Goal: Feedback & Contribution: Contribute content

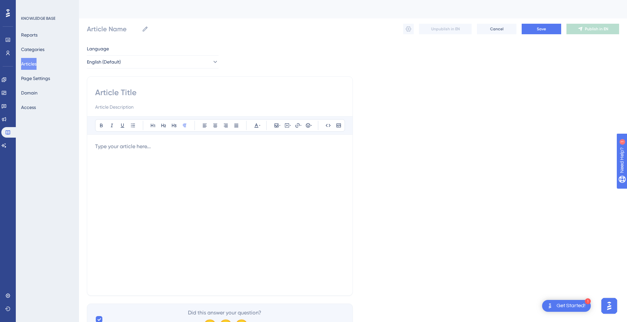
click at [37, 63] on button "Articles" at bounding box center [28, 64] width 15 height 12
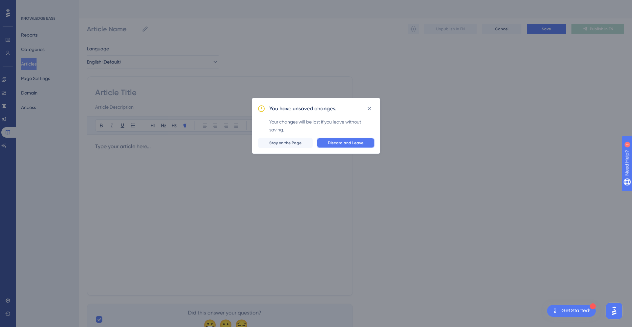
click at [345, 141] on span "Discard and Leave" at bounding box center [346, 142] width 36 height 5
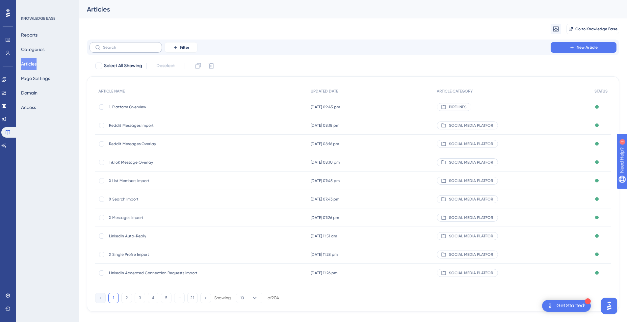
click at [111, 50] on label at bounding box center [126, 47] width 72 height 11
click at [111, 50] on input "text" at bounding box center [129, 47] width 53 height 5
paste input "[URL][DOMAIN_NAME]"
type input "[URL][DOMAIN_NAME]"
checkbox input "true"
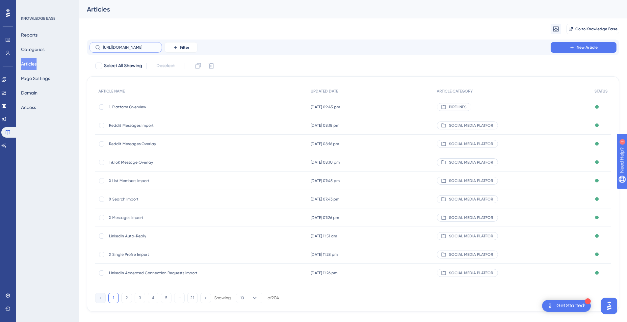
scroll to position [0, 75]
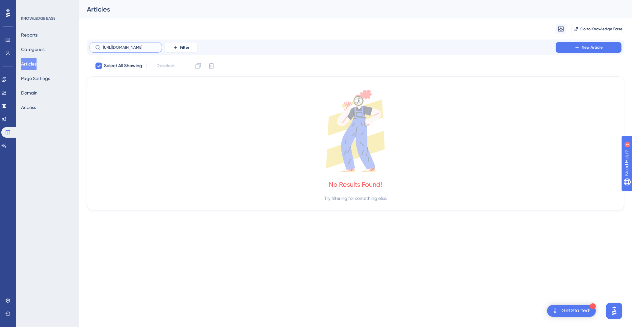
checkbox input "false"
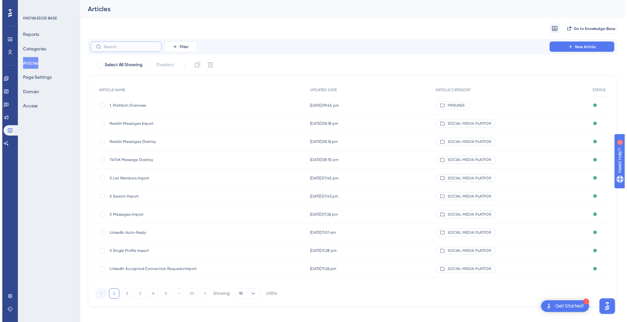
scroll to position [0, 0]
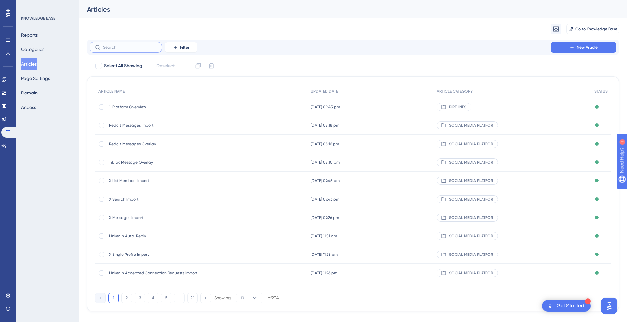
click at [130, 49] on input "text" at bounding box center [129, 47] width 53 height 5
paste input "Facebook Friends Import"
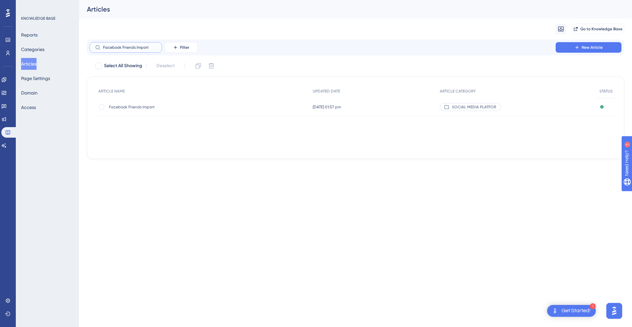
type input "Facebook Friends Import"
click at [153, 108] on span "Facebook Friends Import" at bounding box center [161, 106] width 105 height 5
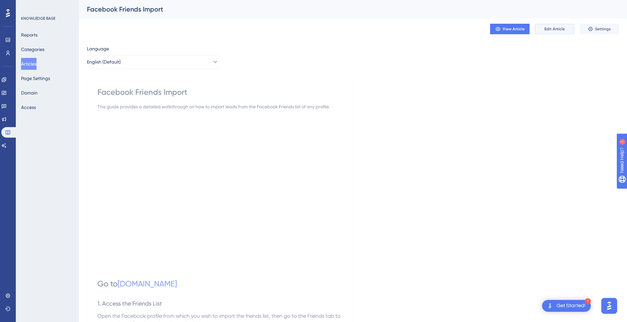
click at [560, 30] on span "Edit Article" at bounding box center [554, 28] width 20 height 5
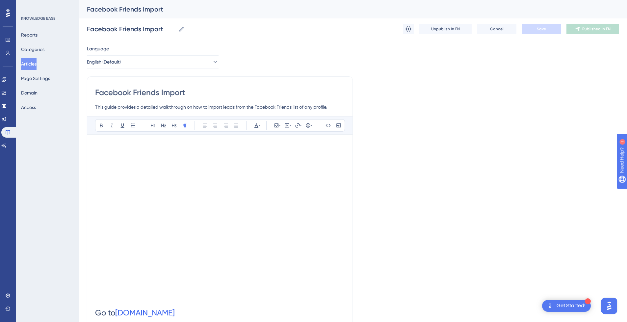
click at [33, 62] on button "Articles" at bounding box center [28, 64] width 15 height 12
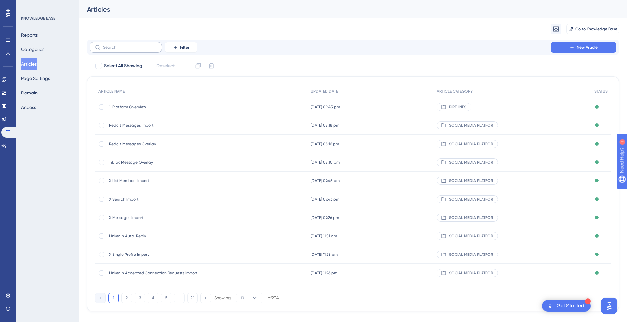
click at [142, 50] on label at bounding box center [126, 47] width 72 height 11
click at [142, 50] on input "text" at bounding box center [129, 47] width 53 height 5
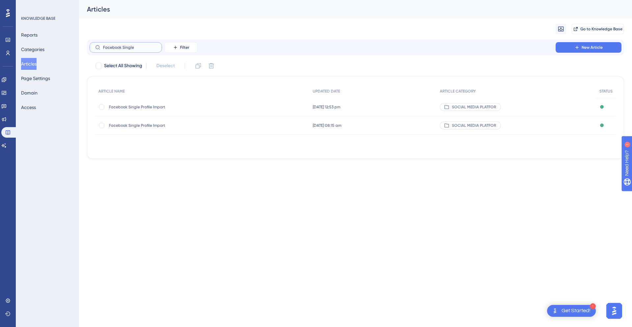
type input "Facebook Single"
click at [178, 107] on span "Facebook Single Profile Import" at bounding box center [161, 106] width 105 height 5
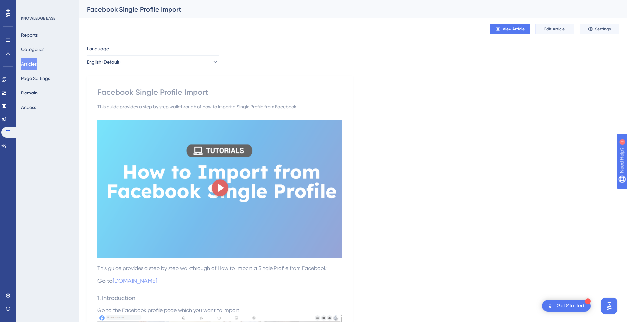
click at [558, 29] on span "Edit Article" at bounding box center [554, 28] width 20 height 5
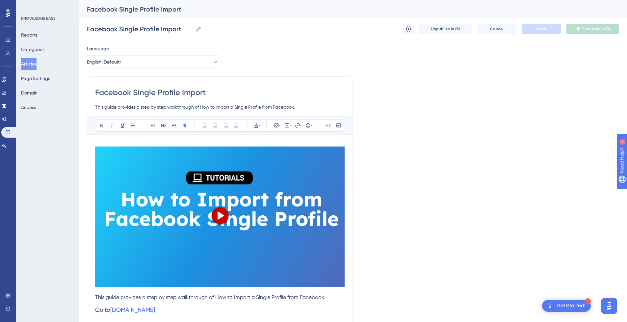
click at [253, 199] on img at bounding box center [220, 216] width 250 height 140
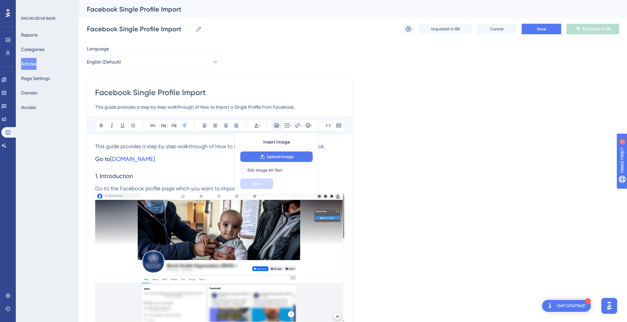
click at [194, 157] on h3 "Go to [DOMAIN_NAME]" at bounding box center [220, 158] width 250 height 17
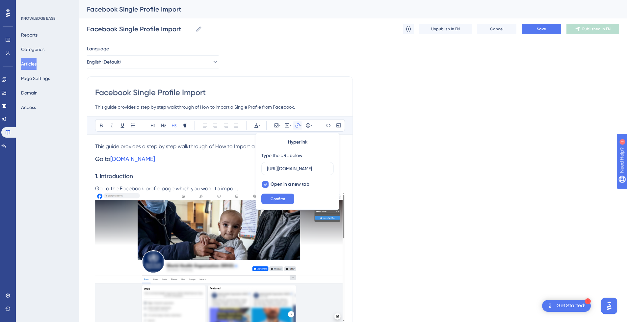
click at [250, 150] on p "This guide provides a step by step walkthrough of How to Import a Single Profil…" at bounding box center [220, 147] width 250 height 8
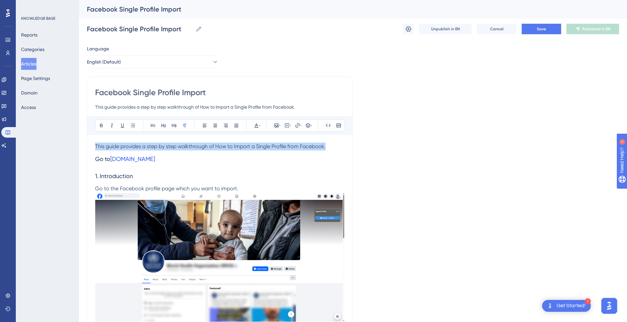
drag, startPoint x: 336, startPoint y: 145, endPoint x: 71, endPoint y: 146, distance: 264.3
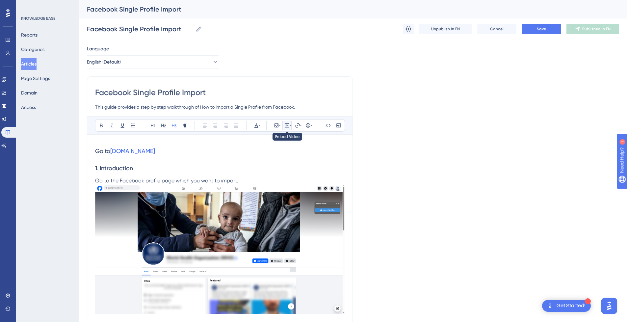
click at [284, 126] on icon at bounding box center [286, 125] width 5 height 5
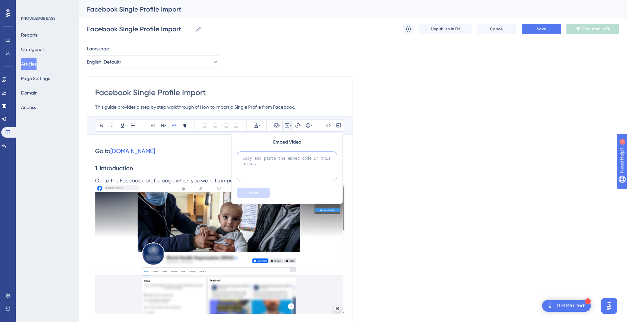
click at [274, 159] on textarea at bounding box center [287, 166] width 100 height 30
paste textarea "<div style="position:relative;padding-bottom:56.25%;"> <iframe style="width:100…"
type textarea "<div style="position:relative;padding-bottom:56.25%;"> <iframe style="width:100…"
click at [258, 191] on button "Save" at bounding box center [253, 193] width 33 height 11
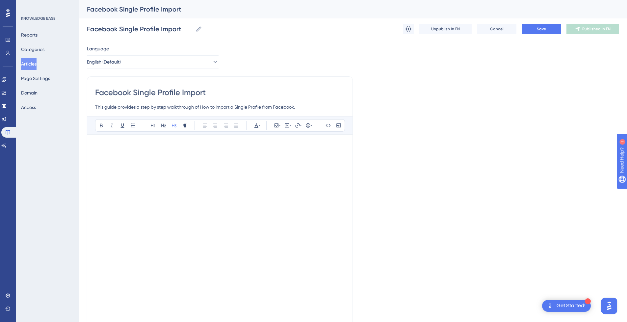
click at [206, 149] on h3 at bounding box center [220, 151] width 250 height 17
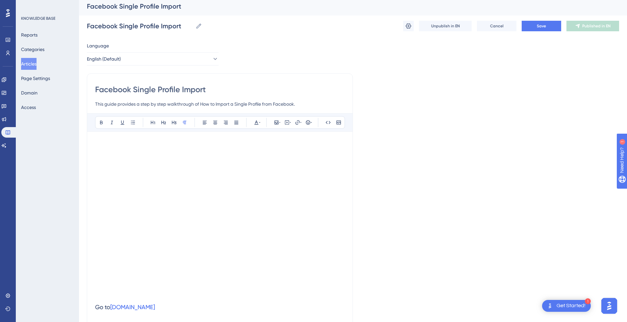
scroll to position [0, 0]
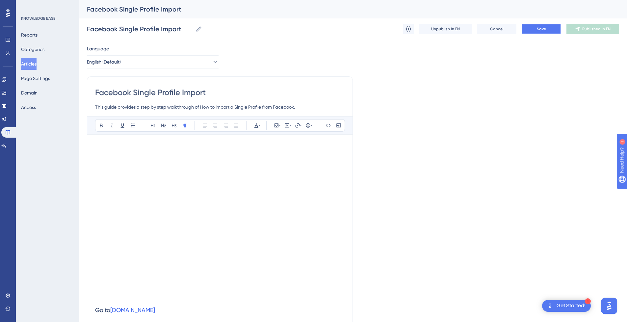
click at [542, 30] on span "Save" at bounding box center [541, 28] width 9 height 5
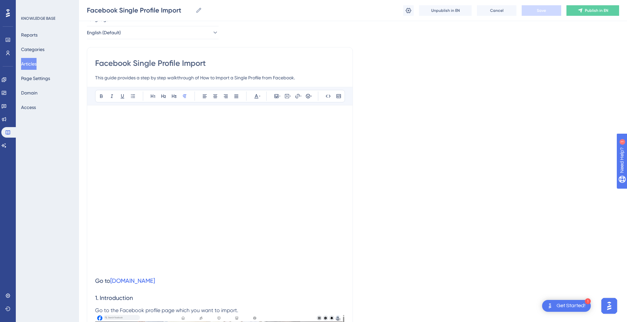
scroll to position [14, 0]
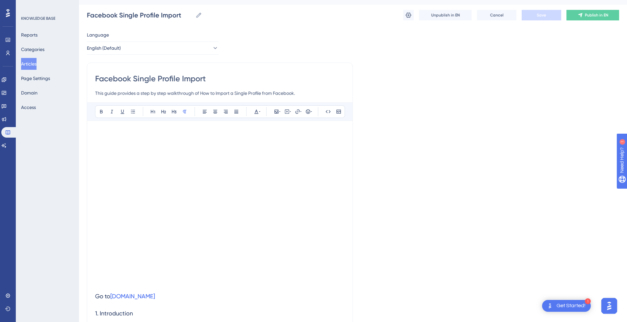
click at [258, 85] on div "Facebook Single Profile Import This guide provides a step by step walkthrough o…" at bounding box center [220, 85] width 250 height 24
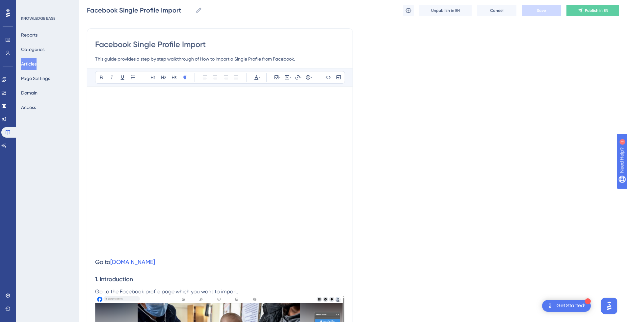
scroll to position [47, 0]
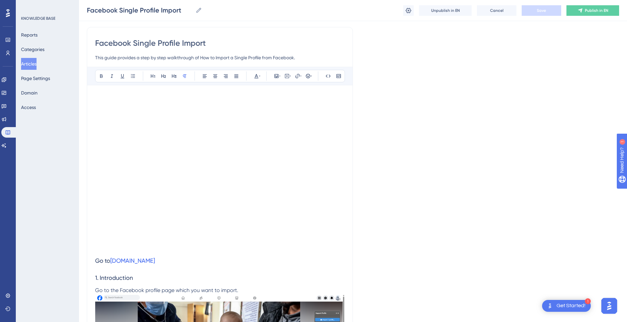
click at [164, 269] on h3 "Go to [DOMAIN_NAME]" at bounding box center [220, 260] width 250 height 17
click at [267, 136] on icon at bounding box center [265, 134] width 4 height 5
checkbox input "false"
click at [170, 262] on h3 "Go to [DOMAIN_NAME]" at bounding box center [220, 260] width 250 height 17
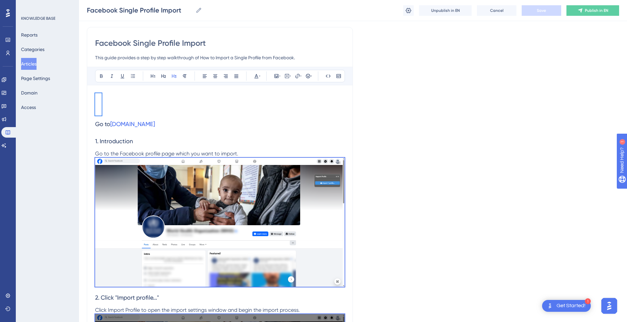
scroll to position [32, 0]
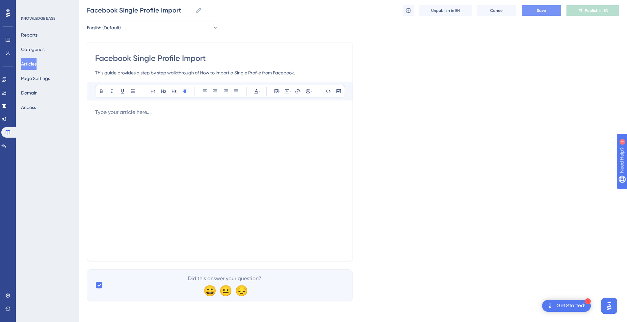
click at [167, 176] on div at bounding box center [220, 180] width 250 height 145
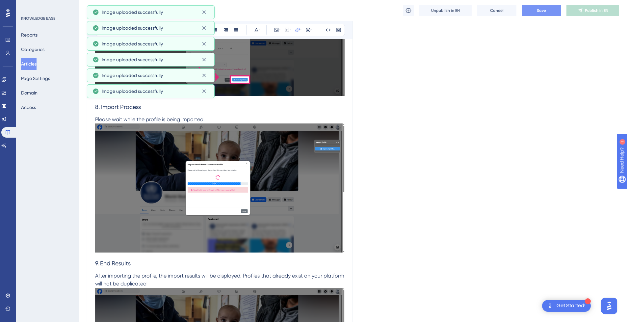
scroll to position [1535, 0]
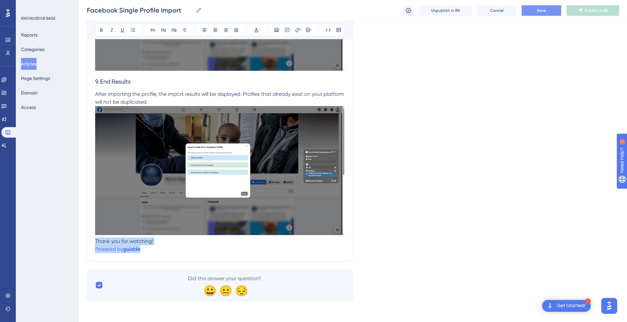
drag, startPoint x: 145, startPoint y: 249, endPoint x: 86, endPoint y: 242, distance: 60.3
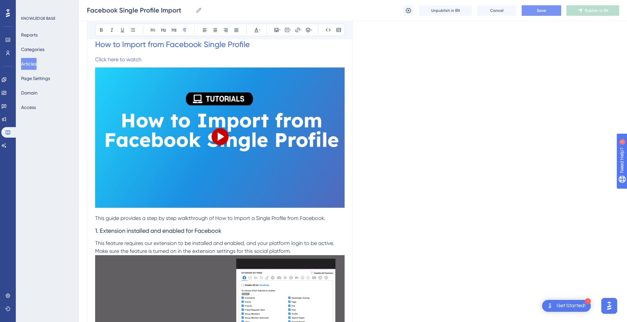
scroll to position [33, 0]
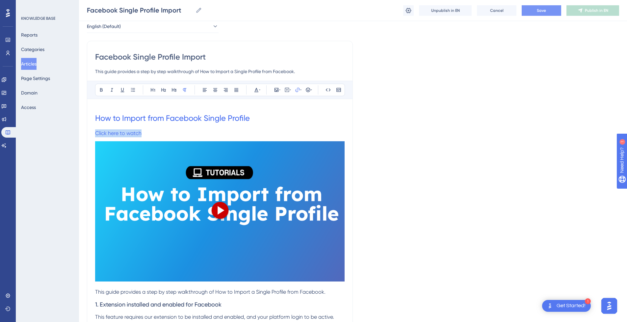
drag, startPoint x: 158, startPoint y: 130, endPoint x: 94, endPoint y: 134, distance: 63.3
drag, startPoint x: 122, startPoint y: 133, endPoint x: 93, endPoint y: 115, distance: 34.4
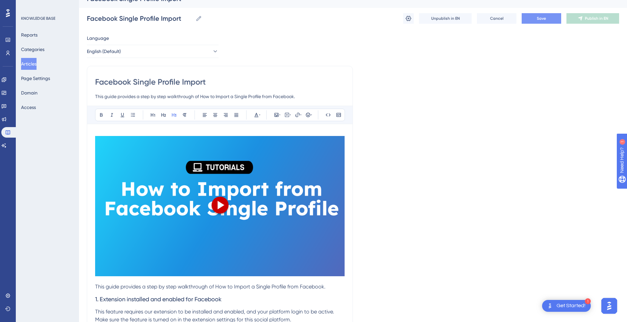
scroll to position [3, 0]
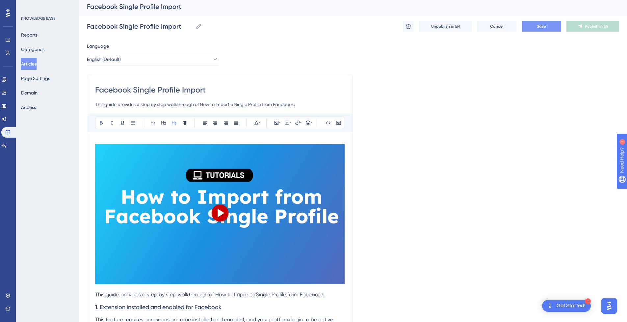
click at [193, 144] on h3 at bounding box center [220, 215] width 250 height 151
click at [193, 164] on img at bounding box center [220, 214] width 250 height 140
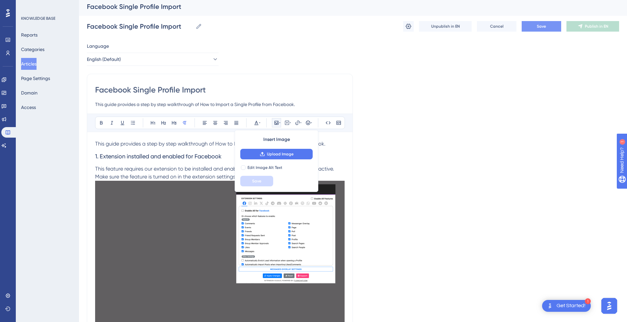
scroll to position [0, 0]
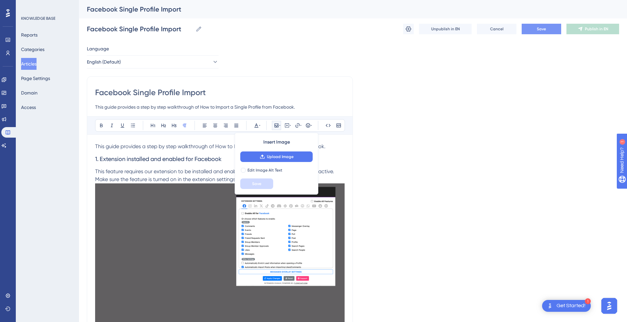
click at [207, 151] on h3 "1. Extension installed and enabled for Facebook" at bounding box center [220, 158] width 250 height 17
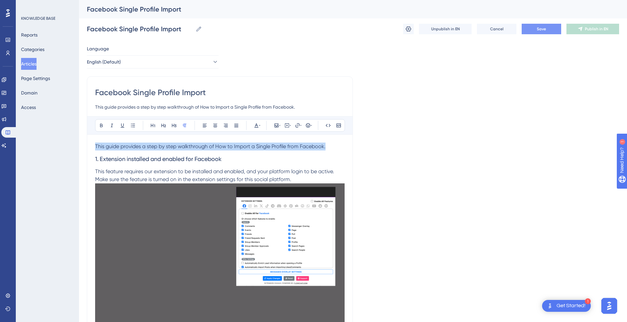
drag, startPoint x: 336, startPoint y: 146, endPoint x: 65, endPoint y: 146, distance: 270.9
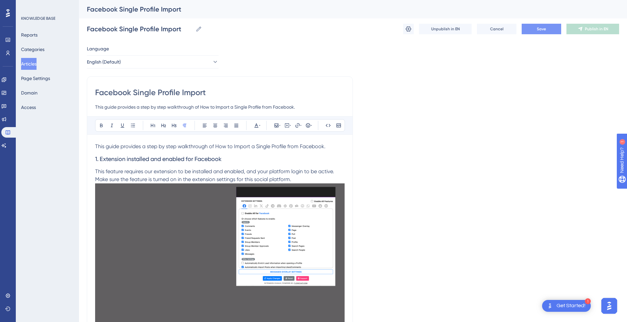
click at [118, 145] on span "This guide provides a step by step walkthrough of How to Import a Single Profil…" at bounding box center [210, 146] width 230 height 6
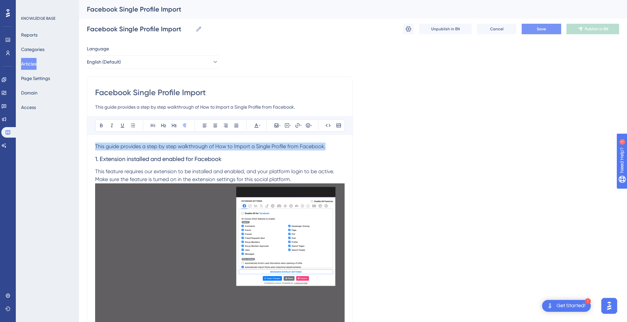
drag, startPoint x: 95, startPoint y: 146, endPoint x: 355, endPoint y: 146, distance: 259.4
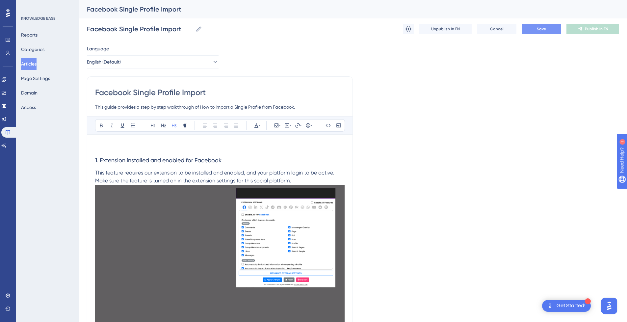
click at [165, 148] on h3 "1. Extension installed and enabled for Facebook" at bounding box center [220, 156] width 250 height 26
click at [286, 127] on icon at bounding box center [287, 125] width 4 height 4
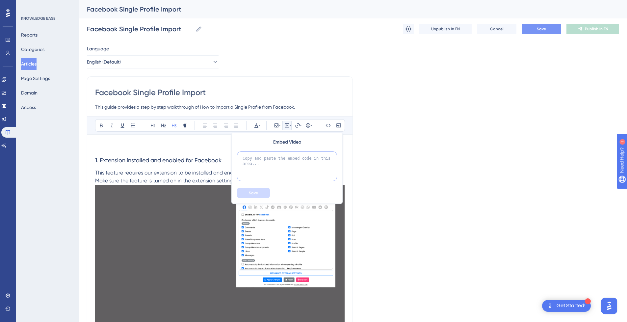
click at [281, 163] on textarea at bounding box center [287, 166] width 100 height 30
paste textarea "<div style="position:relative;padding-bottom:56.25%;"> <iframe style="width:100…"
type textarea "<div style="position:relative;padding-bottom:56.25%;"> <iframe style="width:100…"
click at [249, 197] on button "Save" at bounding box center [253, 193] width 33 height 11
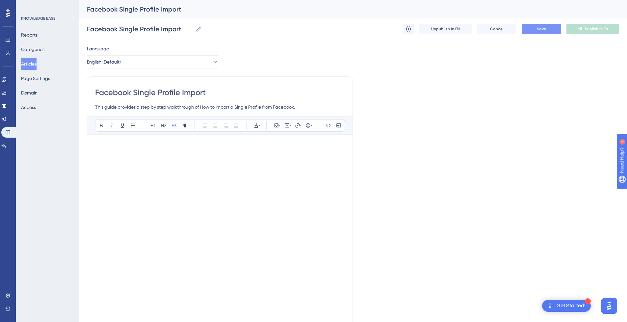
scroll to position [4, 0]
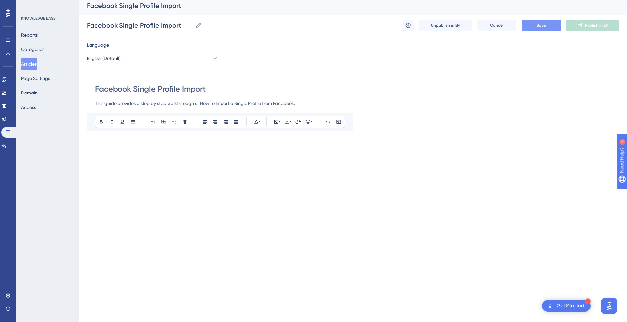
click at [263, 149] on h3 at bounding box center [220, 147] width 250 height 17
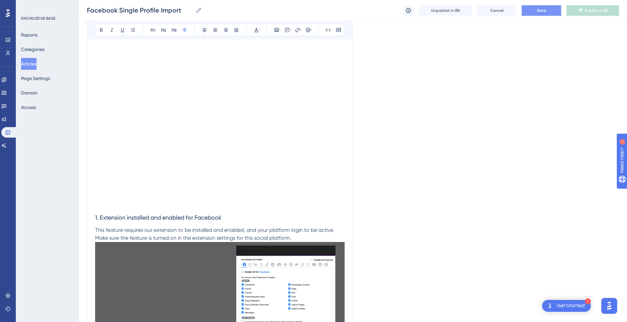
scroll to position [132, 0]
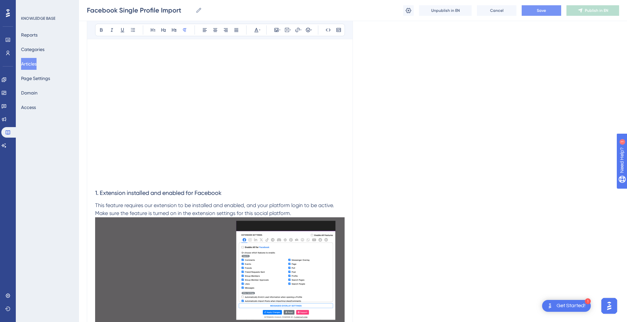
click at [210, 179] on h3 "1. Extension installed and enabled for Facebook" at bounding box center [220, 188] width 250 height 26
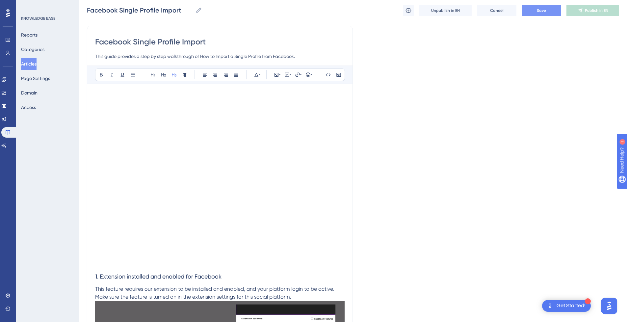
scroll to position [33, 0]
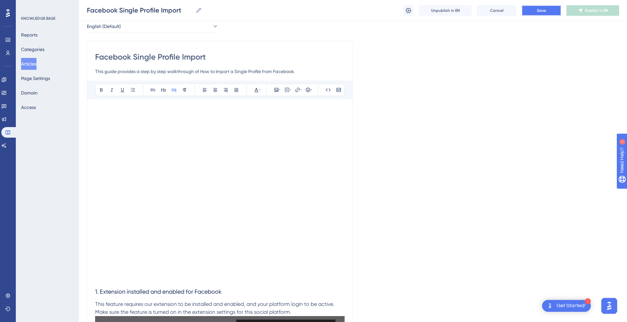
click at [550, 13] on button "Save" at bounding box center [542, 10] width 40 height 11
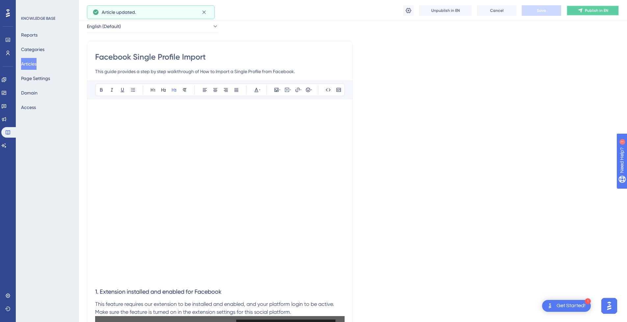
click at [583, 14] on button "Publish in EN" at bounding box center [593, 10] width 53 height 11
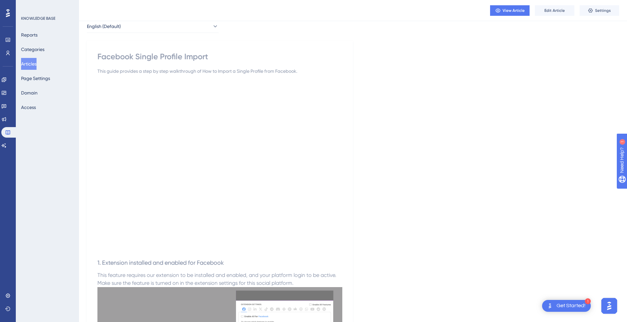
click at [35, 66] on button "Articles" at bounding box center [28, 64] width 15 height 12
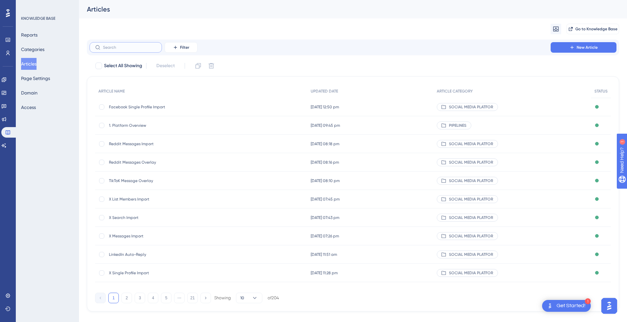
click at [126, 48] on input "text" at bounding box center [129, 47] width 53 height 5
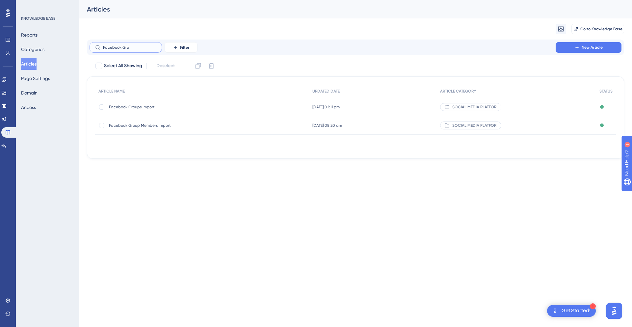
type input "Facebook Gro"
click at [149, 108] on span "Facebook Groups Import" at bounding box center [161, 106] width 105 height 5
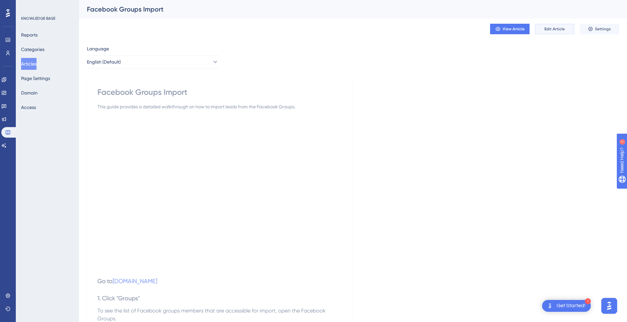
click at [556, 31] on span "Edit Article" at bounding box center [554, 28] width 20 height 5
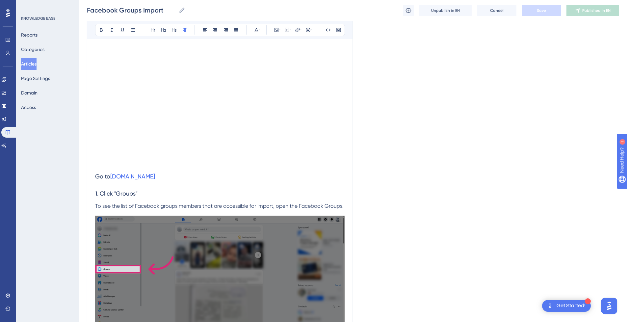
scroll to position [132, 0]
click at [177, 181] on h3 "Go to [DOMAIN_NAME]" at bounding box center [220, 175] width 250 height 17
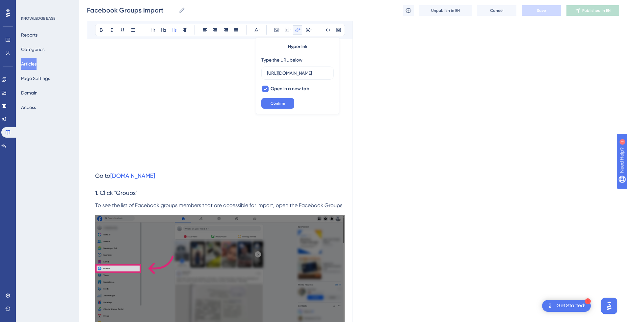
click at [168, 190] on h3 "1. Click "Groups"" at bounding box center [220, 192] width 250 height 17
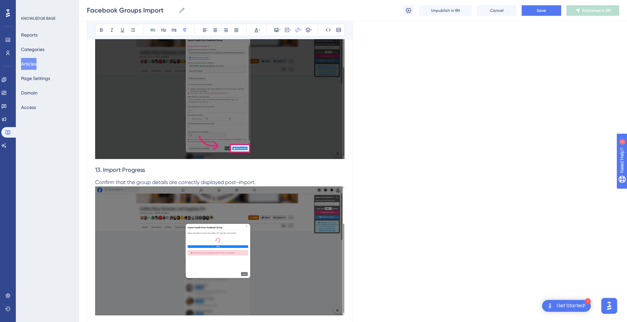
scroll to position [2325, 0]
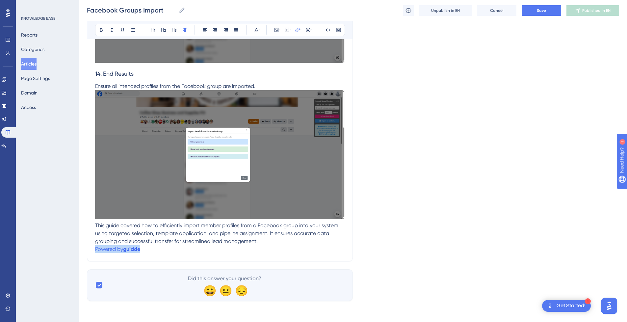
drag, startPoint x: 152, startPoint y: 247, endPoint x: 90, endPoint y: 250, distance: 62.3
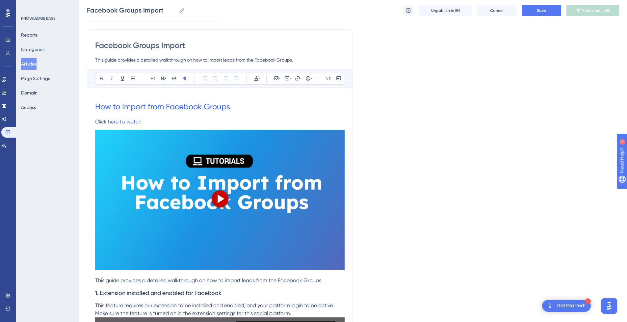
scroll to position [33, 0]
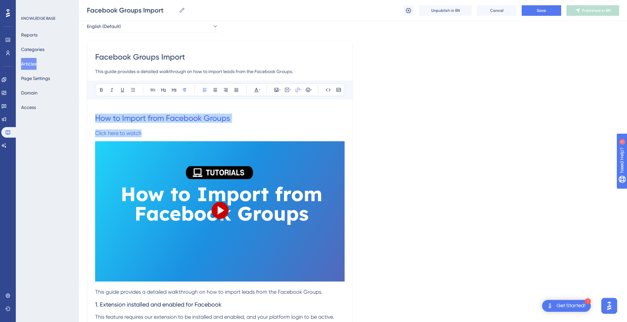
drag, startPoint x: 147, startPoint y: 132, endPoint x: 79, endPoint y: 118, distance: 69.3
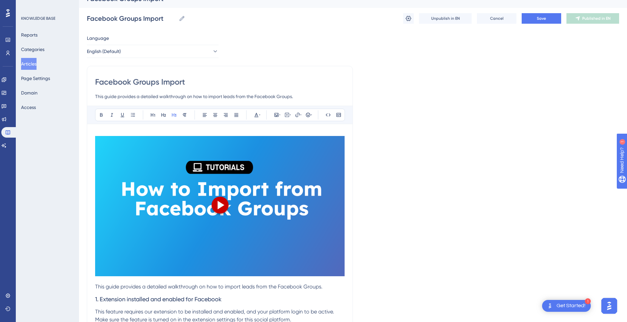
scroll to position [3, 0]
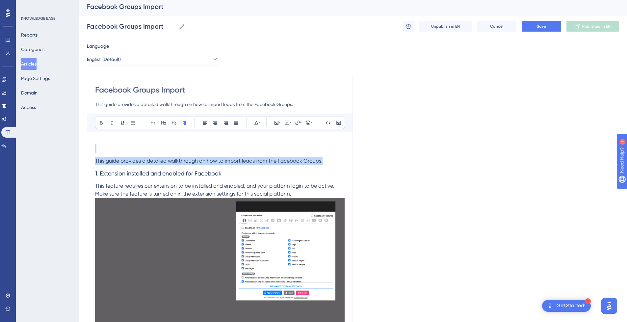
drag, startPoint x: 332, startPoint y: 159, endPoint x: 104, endPoint y: 148, distance: 228.4
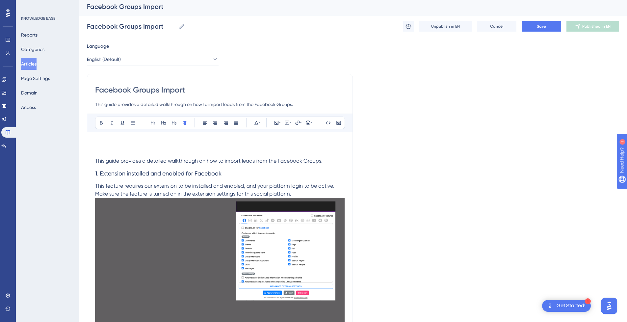
scroll to position [0, 0]
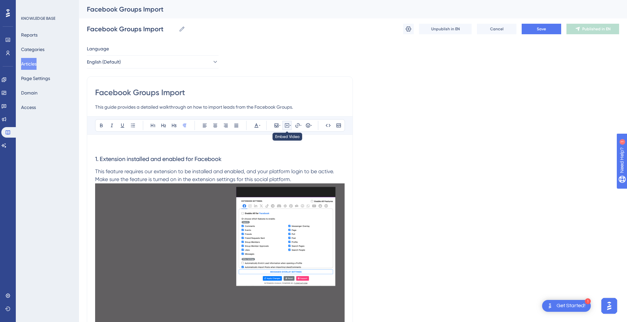
click at [287, 125] on icon at bounding box center [287, 125] width 1 height 2
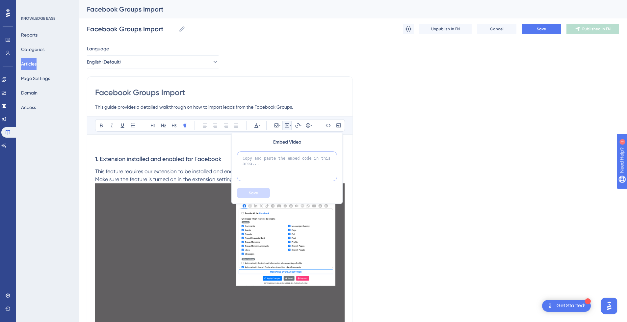
click at [279, 161] on textarea at bounding box center [287, 166] width 100 height 30
paste textarea "<div style="position:relative;padding-bottom:56.25%;"> <iframe style="width:100…"
type textarea "<div style="position:relative;padding-bottom:56.25%;"> <iframe style="width:100…"
click at [255, 193] on span "Save" at bounding box center [253, 192] width 9 height 5
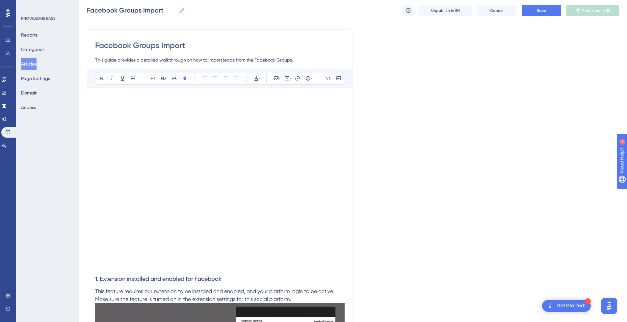
scroll to position [33, 0]
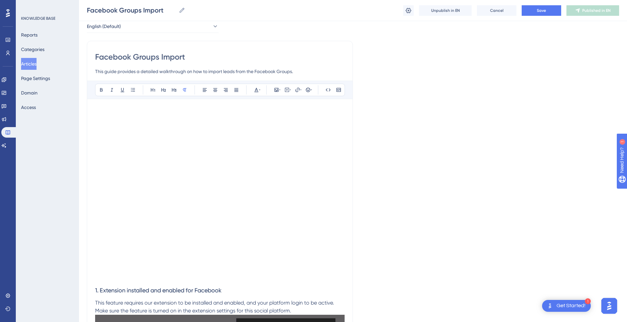
click at [137, 109] on p at bounding box center [220, 111] width 250 height 8
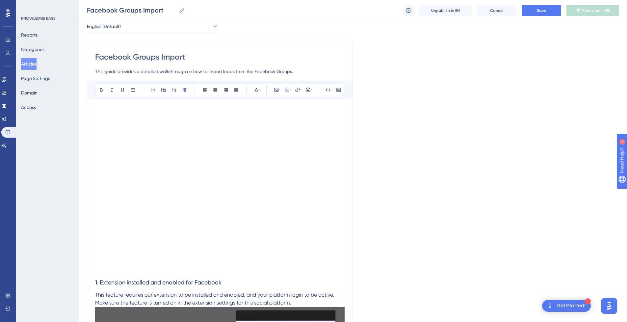
scroll to position [25, 0]
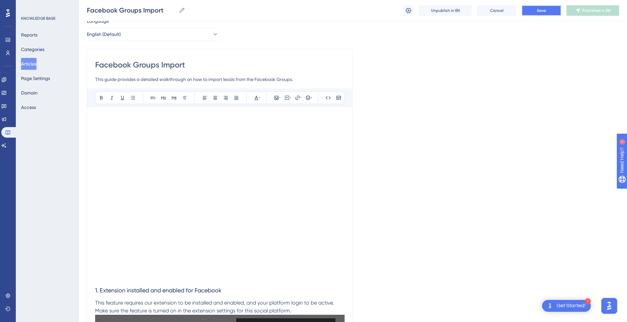
click at [544, 12] on span "Save" at bounding box center [541, 10] width 9 height 5
click at [614, 14] on button "Publish in EN" at bounding box center [593, 10] width 53 height 11
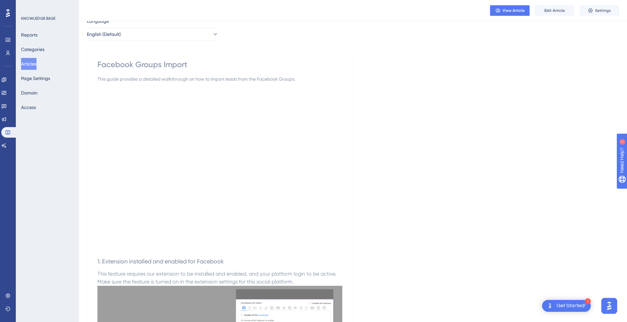
drag, startPoint x: 545, startPoint y: 47, endPoint x: 585, endPoint y: 22, distance: 46.5
click at [588, 9] on button "Settings" at bounding box center [600, 10] width 40 height 11
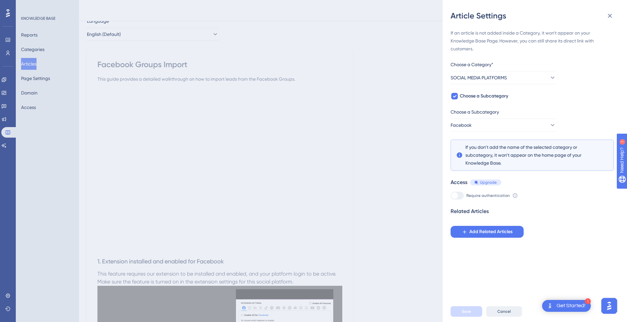
click at [514, 317] on button "Cancel" at bounding box center [504, 311] width 36 height 11
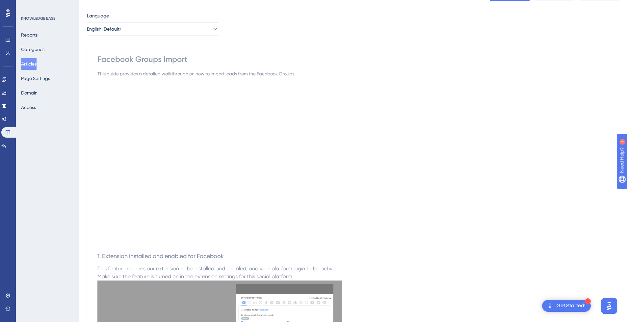
scroll to position [0, 0]
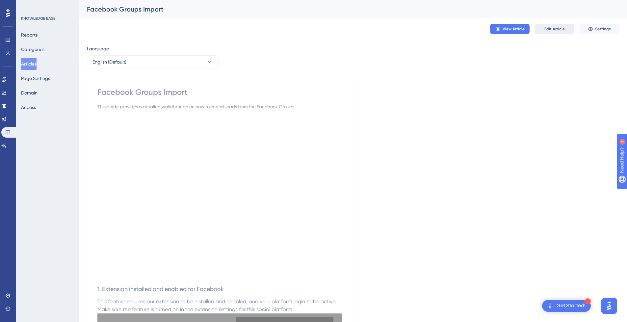
click at [559, 27] on span "Edit Article" at bounding box center [554, 28] width 20 height 5
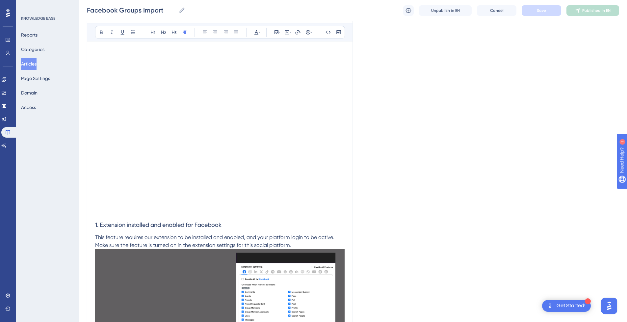
scroll to position [132, 0]
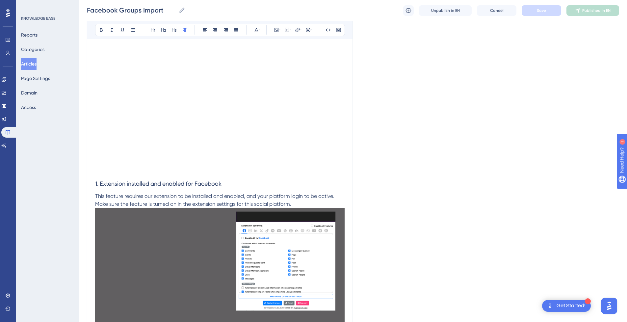
click at [184, 187] on span "1. Extension installed and enabled for Facebook" at bounding box center [158, 183] width 126 height 7
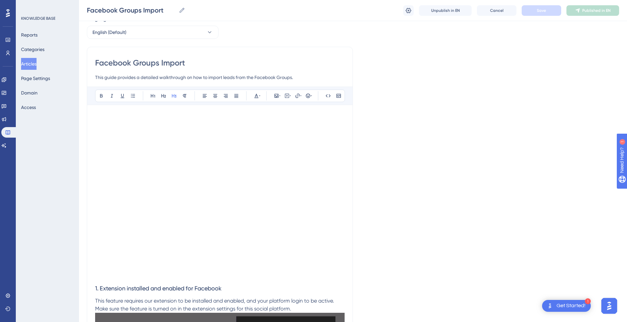
scroll to position [33, 0]
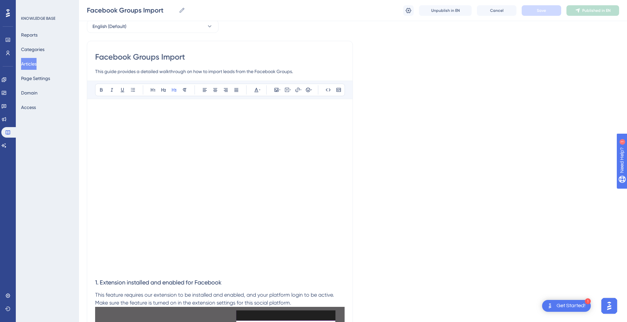
click at [37, 63] on button "Articles" at bounding box center [28, 64] width 15 height 12
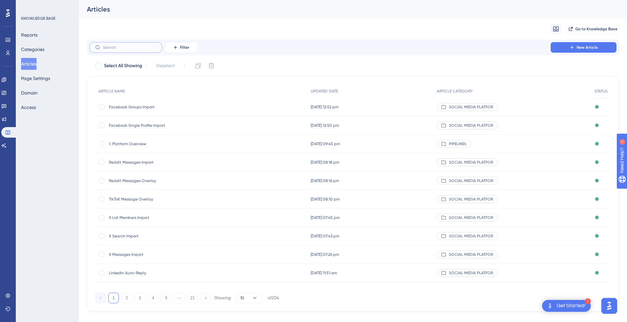
click at [133, 47] on input "text" at bounding box center [129, 47] width 53 height 5
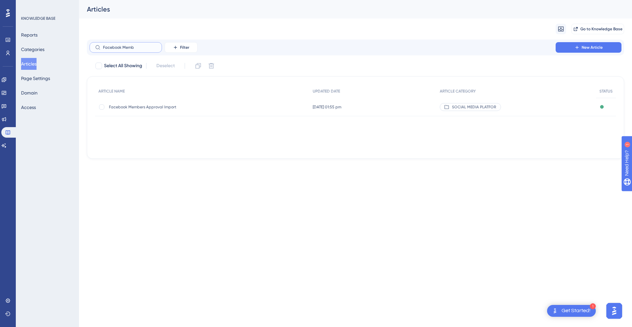
type input "Facebook Memb"
click at [169, 103] on div "Facebook Members Approval Import Facebook Members Approval Import" at bounding box center [161, 107] width 105 height 18
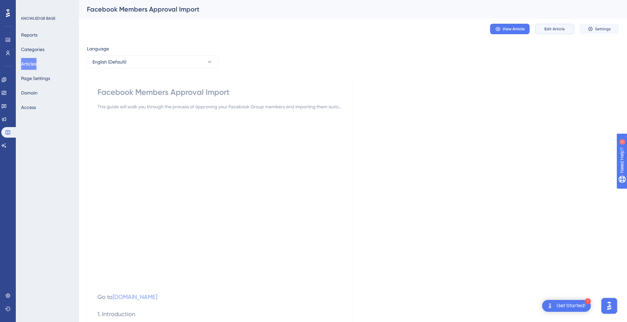
click at [562, 26] on span "Edit Article" at bounding box center [554, 28] width 20 height 5
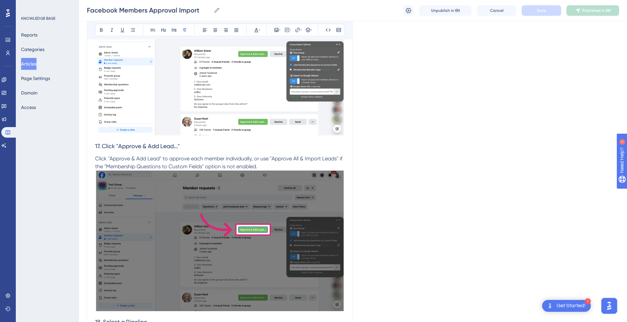
click at [199, 153] on h3 "17. Click "Approve & Add Lead..."" at bounding box center [220, 146] width 250 height 17
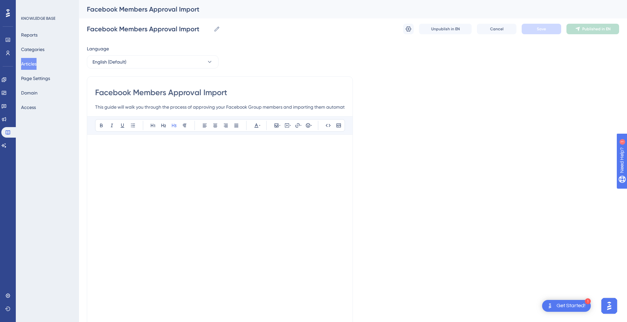
click at [239, 93] on input "Facebook Members Approval Import" at bounding box center [220, 92] width 250 height 11
drag, startPoint x: 245, startPoint y: 92, endPoint x: 89, endPoint y: 94, distance: 155.7
click at [30, 63] on button "Articles" at bounding box center [28, 64] width 15 height 12
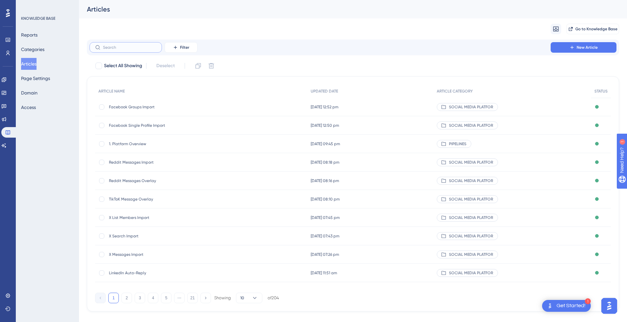
click at [138, 45] on input "text" at bounding box center [129, 47] width 53 height 5
type input "facebook A"
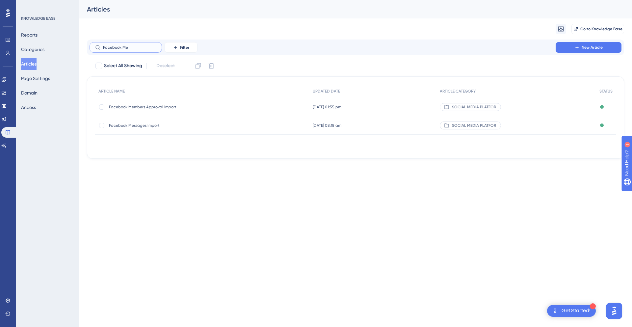
type input "Facebook Me"
click at [171, 111] on div "Facebook Members Approval Import Facebook Members Approval Import" at bounding box center [161, 107] width 105 height 18
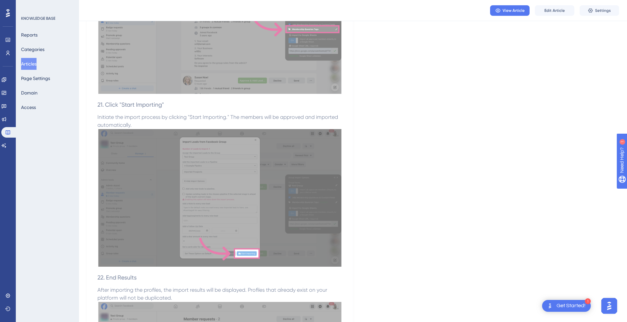
scroll to position [4713, 0]
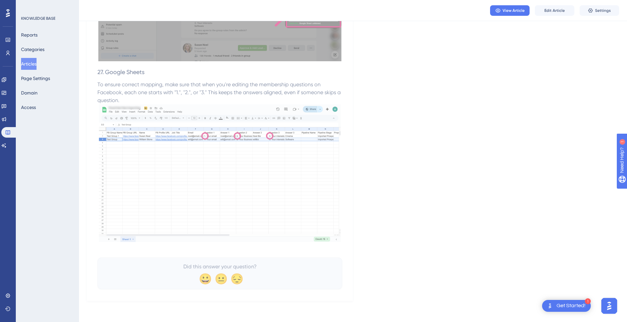
drag, startPoint x: 510, startPoint y: 131, endPoint x: 537, endPoint y: 131, distance: 27.3
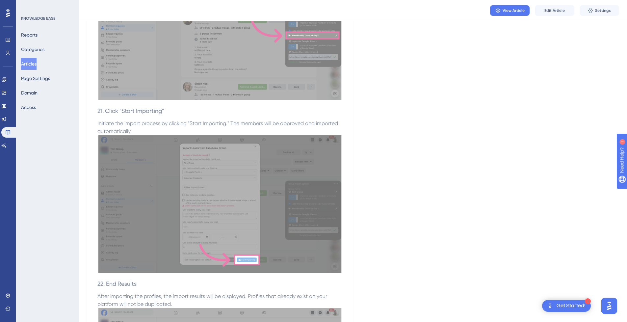
scroll to position [0, 0]
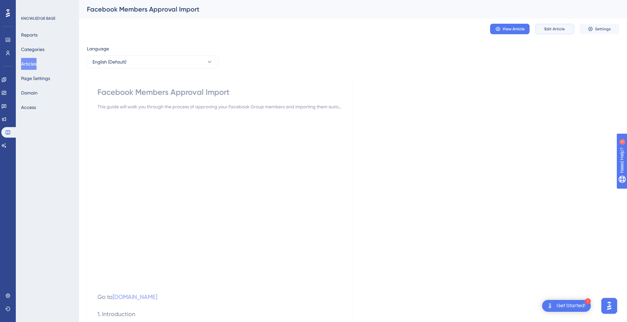
click at [553, 24] on button "Edit Article" at bounding box center [555, 29] width 40 height 11
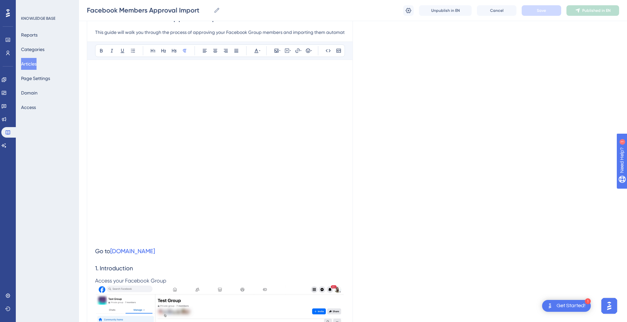
scroll to position [99, 0]
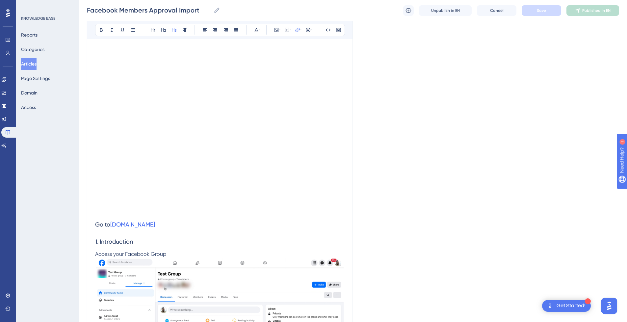
click at [200, 225] on h3 "Go to [DOMAIN_NAME]" at bounding box center [220, 224] width 250 height 17
click at [195, 216] on p at bounding box center [220, 212] width 250 height 8
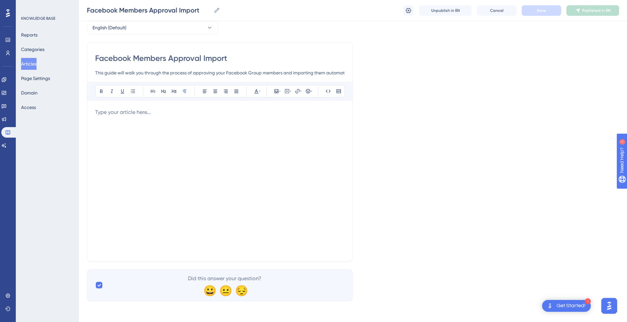
scroll to position [32, 0]
click at [196, 150] on div at bounding box center [220, 180] width 250 height 145
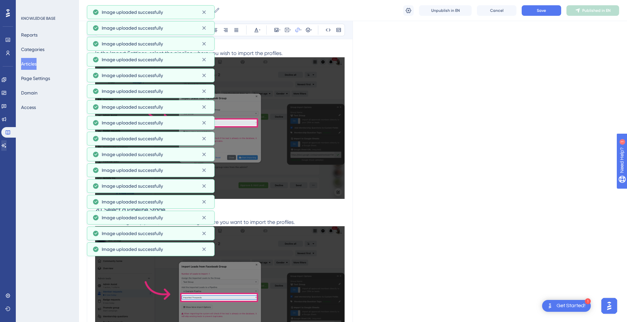
scroll to position [3877, 0]
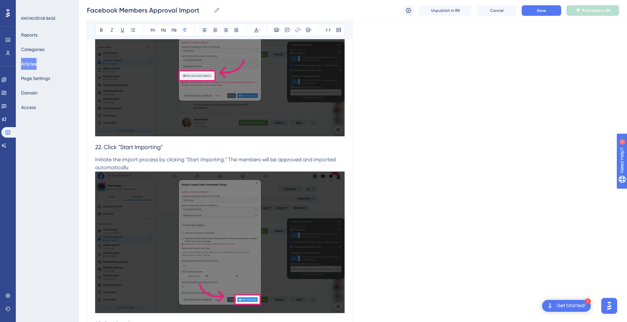
drag, startPoint x: 572, startPoint y: 117, endPoint x: 627, endPoint y: 131, distance: 56.1
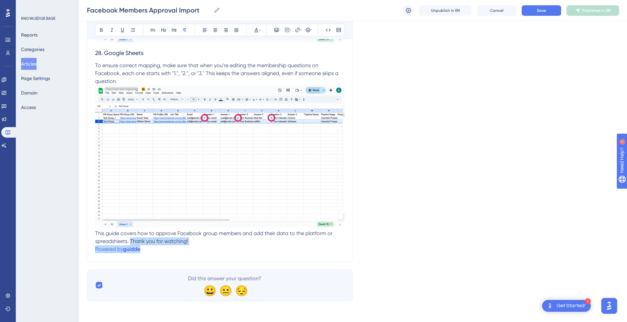
drag, startPoint x: 151, startPoint y: 247, endPoint x: 130, endPoint y: 242, distance: 22.2
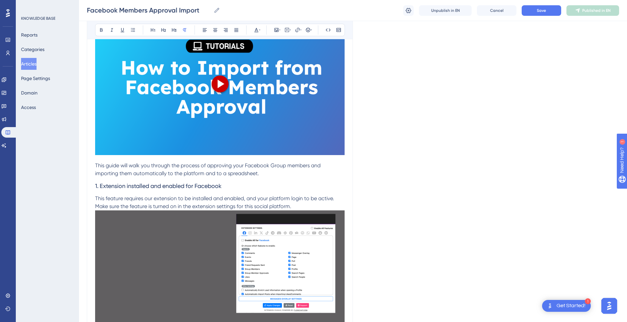
scroll to position [97, 0]
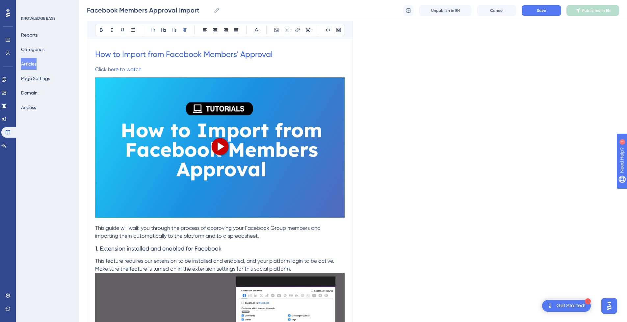
click at [231, 180] on img at bounding box center [220, 147] width 250 height 140
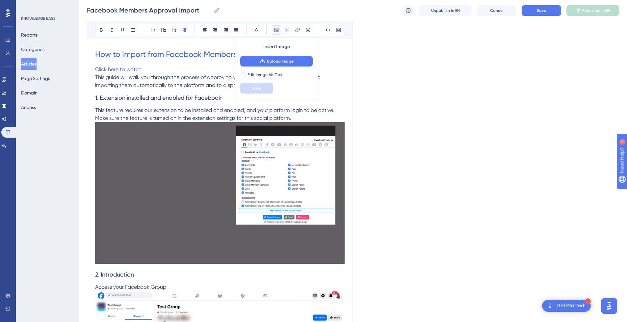
scroll to position [64, 0]
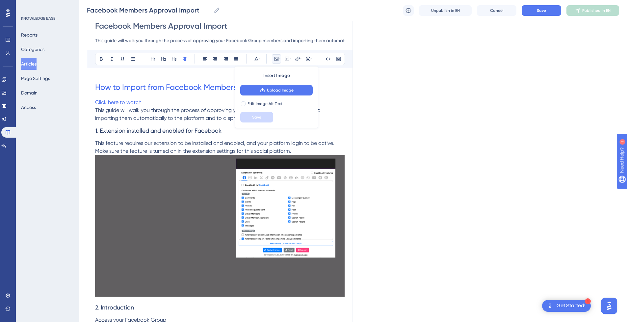
drag, startPoint x: 341, startPoint y: 119, endPoint x: 335, endPoint y: 119, distance: 5.9
click at [341, 119] on p "This guide will walk you through the process of approving your Facebook Group m…" at bounding box center [220, 114] width 250 height 16
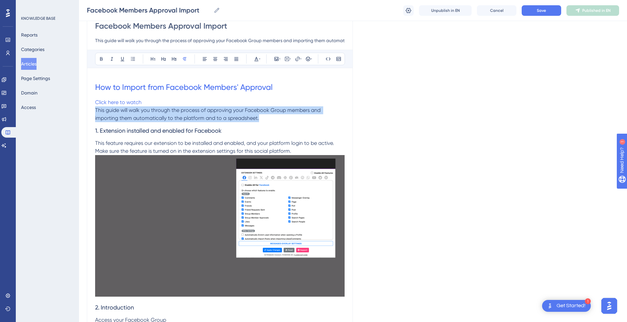
drag, startPoint x: 268, startPoint y: 120, endPoint x: 95, endPoint y: 107, distance: 173.3
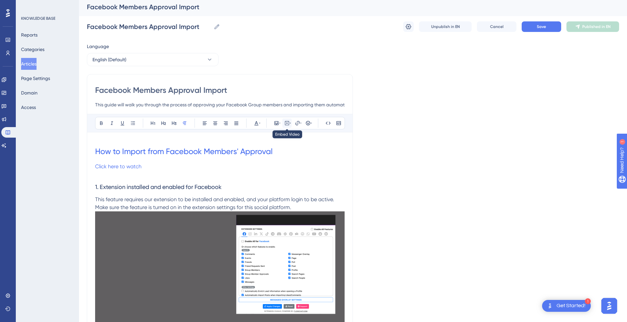
scroll to position [0, 0]
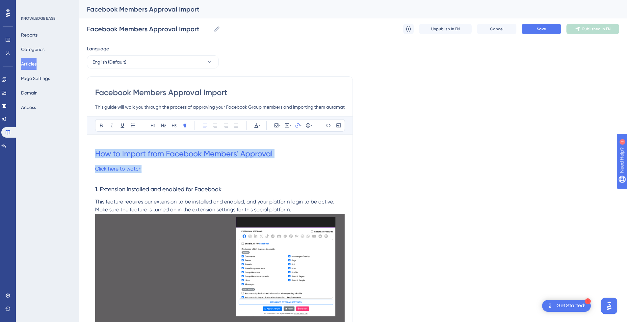
drag, startPoint x: 155, startPoint y: 171, endPoint x: 79, endPoint y: 154, distance: 78.0
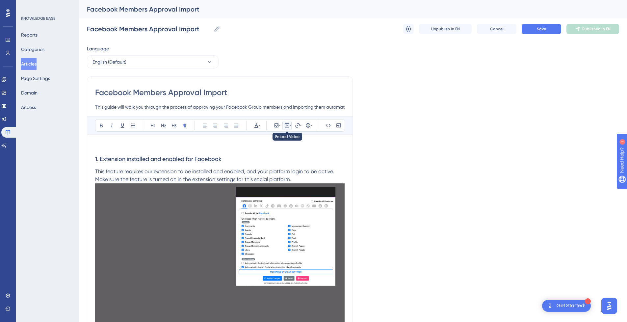
click at [287, 123] on icon at bounding box center [286, 125] width 5 height 5
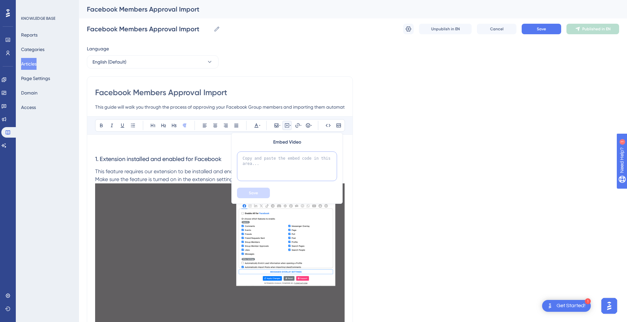
click at [275, 163] on textarea at bounding box center [287, 166] width 100 height 30
paste textarea "<div style="position:relative;padding-bottom:56.25%;"> <iframe style="width:100…"
type textarea "<div style="position:relative;padding-bottom:56.25%;"> <iframe style="width:100…"
click at [259, 192] on button "Save" at bounding box center [253, 193] width 33 height 11
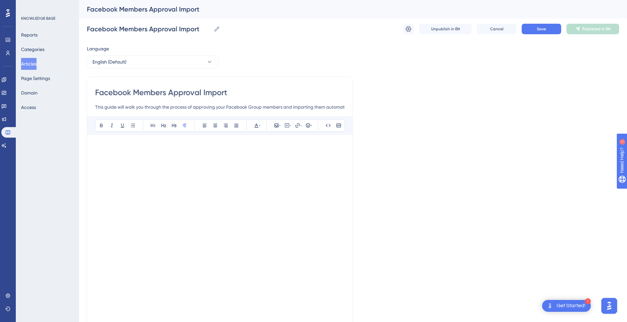
click at [228, 144] on p at bounding box center [220, 147] width 250 height 8
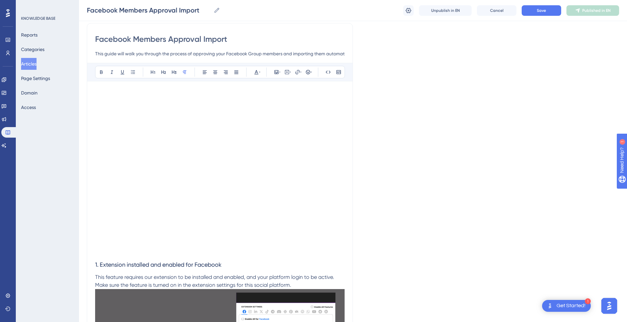
scroll to position [99, 0]
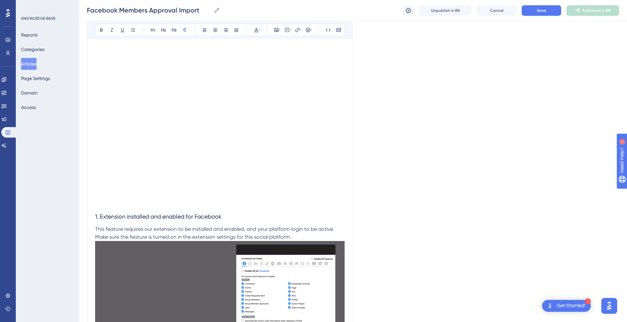
click at [148, 212] on h3 "1. Extension installed and enabled for Facebook" at bounding box center [220, 216] width 250 height 17
click at [150, 208] on p at bounding box center [220, 204] width 250 height 8
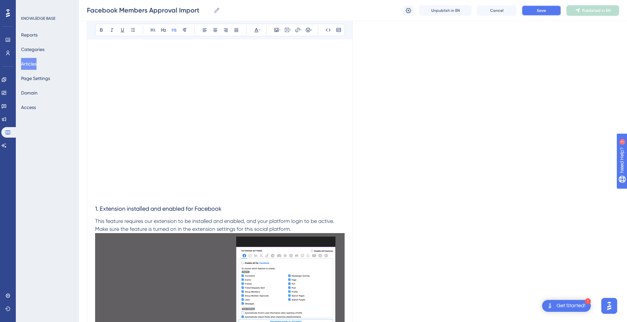
click at [547, 13] on button "Save" at bounding box center [542, 10] width 40 height 11
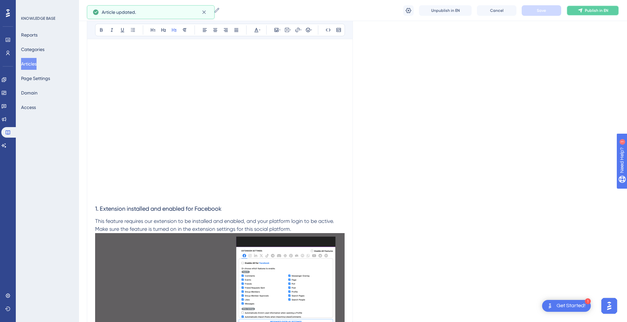
click at [582, 12] on icon at bounding box center [580, 10] width 5 height 5
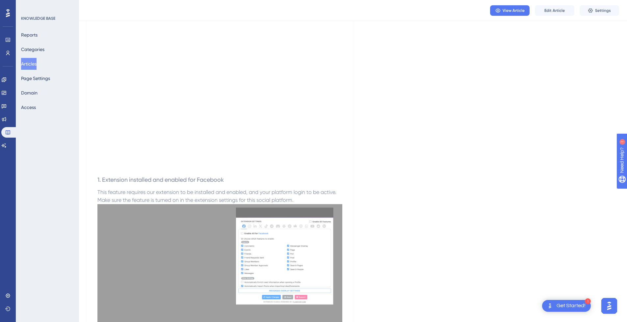
scroll to position [0, 0]
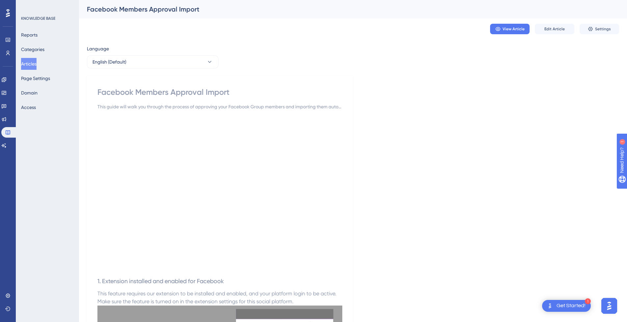
click at [35, 66] on button "Articles" at bounding box center [28, 64] width 15 height 12
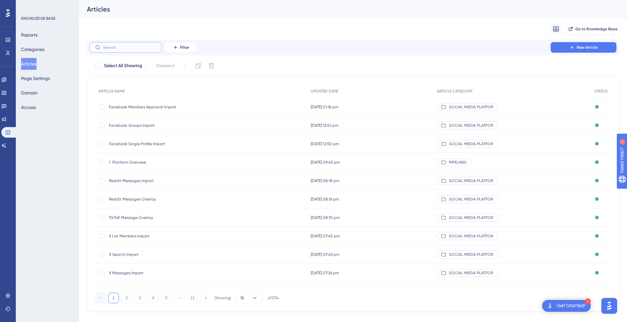
click at [129, 49] on input "text" at bounding box center [129, 47] width 53 height 5
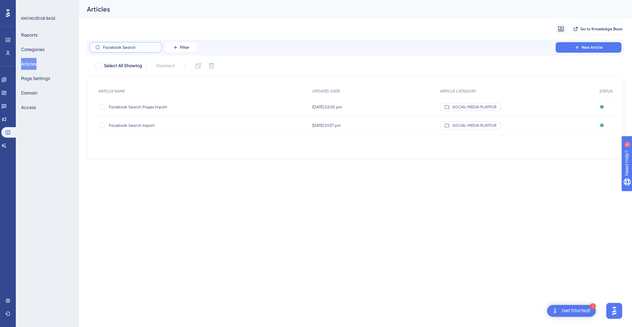
type input "Facebook Search"
click at [154, 123] on span "Facebook Search Import" at bounding box center [161, 125] width 105 height 5
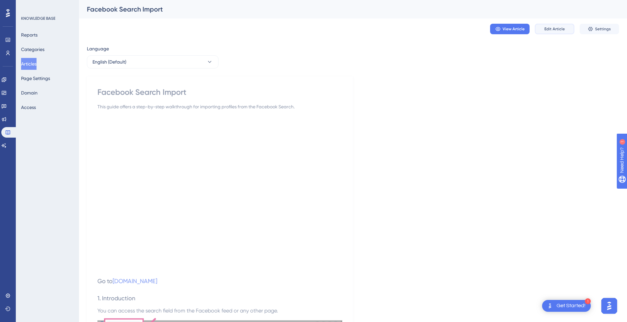
click at [558, 30] on span "Edit Article" at bounding box center [554, 28] width 20 height 5
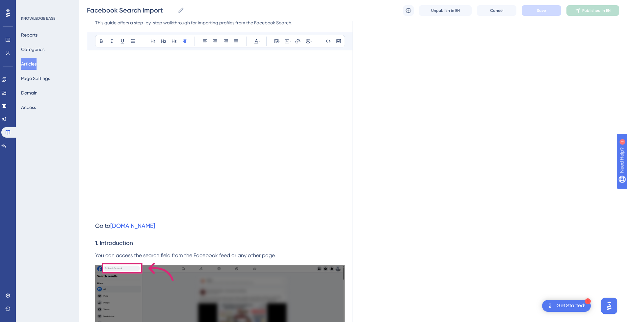
scroll to position [99, 0]
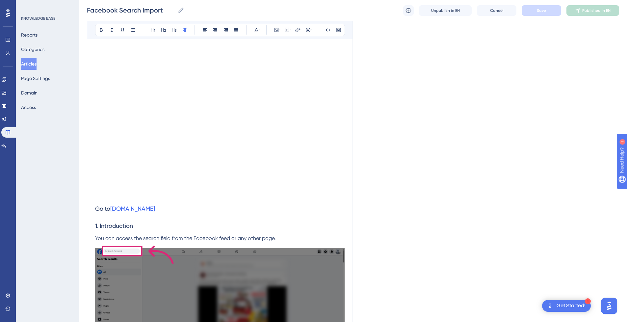
click at [171, 213] on h3 "Go to [DOMAIN_NAME]" at bounding box center [220, 208] width 250 height 17
click at [184, 208] on h3 "Go to [DOMAIN_NAME]" at bounding box center [220, 208] width 250 height 17
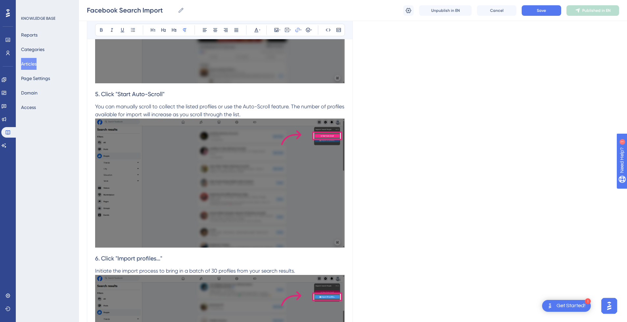
scroll to position [2020, 0]
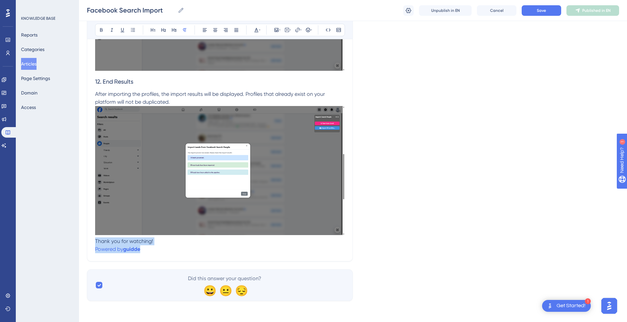
drag, startPoint x: 148, startPoint y: 251, endPoint x: 92, endPoint y: 240, distance: 56.7
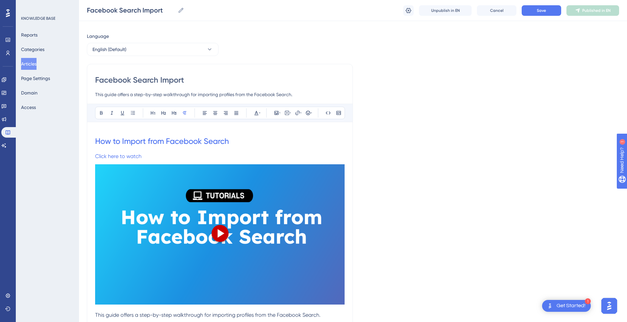
scroll to position [0, 0]
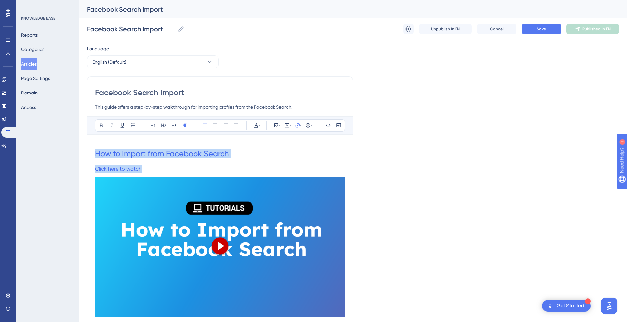
drag, startPoint x: 157, startPoint y: 168, endPoint x: 93, endPoint y: 153, distance: 65.2
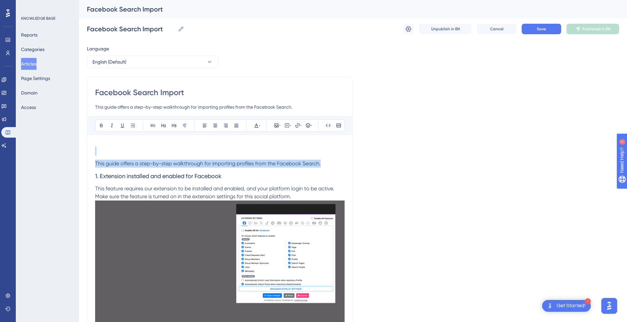
drag, startPoint x: 290, startPoint y: 153, endPoint x: 130, endPoint y: 147, distance: 160.8
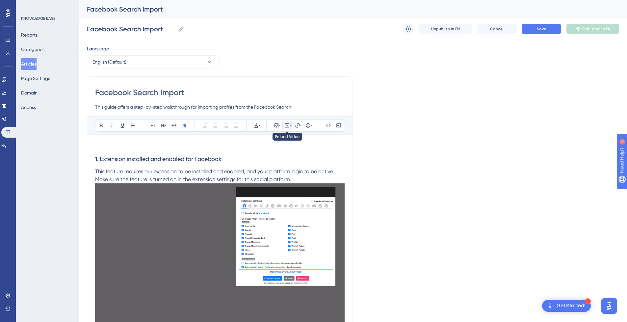
click at [283, 124] on button at bounding box center [286, 125] width 9 height 9
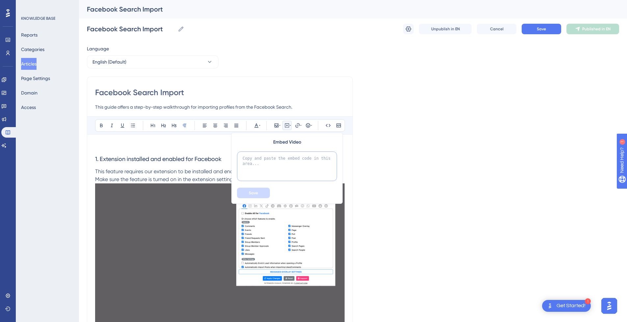
click at [288, 162] on textarea at bounding box center [287, 166] width 100 height 30
paste textarea "<div style="position:relative;padding-bottom:56.25%;"> <iframe style="width:100…"
type textarea "<div style="position:relative;padding-bottom:56.25%;"> <iframe style="width:100…"
click at [256, 194] on span "Save" at bounding box center [253, 192] width 9 height 5
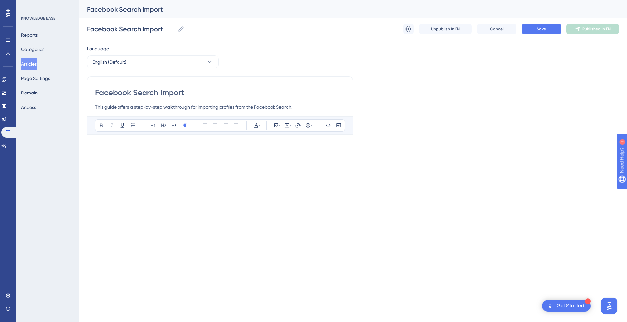
click at [181, 145] on p at bounding box center [220, 147] width 250 height 8
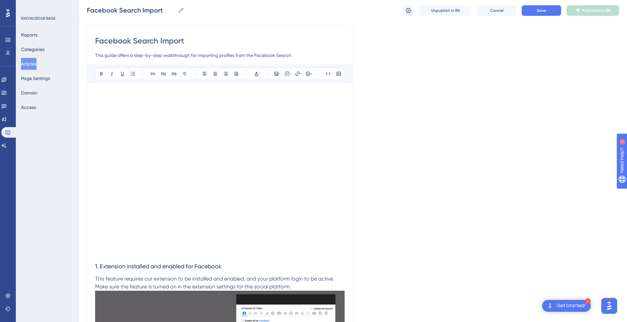
scroll to position [99, 0]
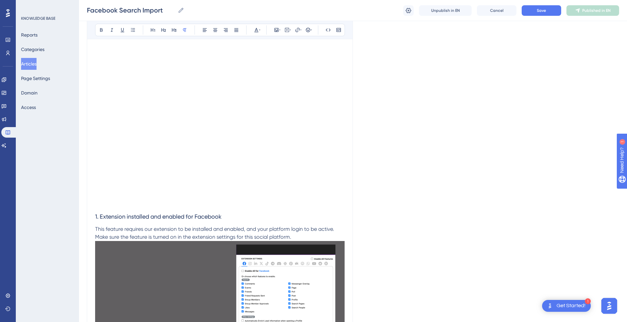
click at [167, 205] on p at bounding box center [220, 204] width 250 height 8
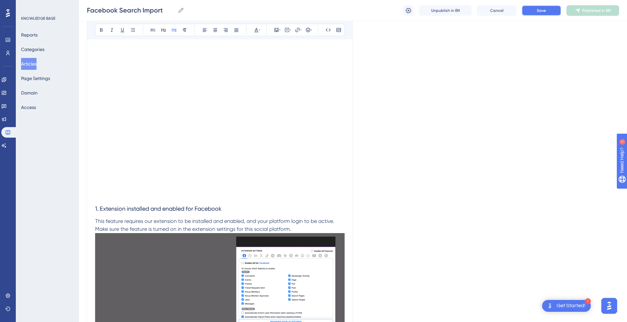
click at [551, 9] on button "Save" at bounding box center [542, 10] width 40 height 11
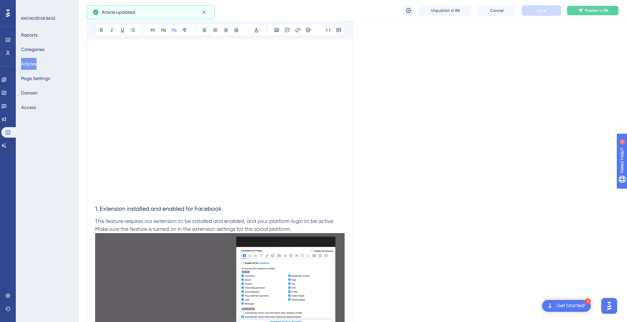
click at [594, 6] on button "Publish in EN" at bounding box center [593, 10] width 53 height 11
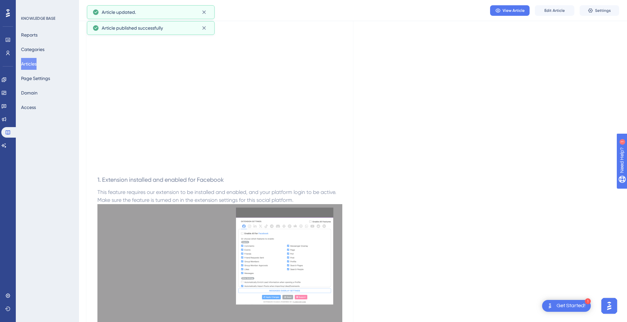
scroll to position [0, 0]
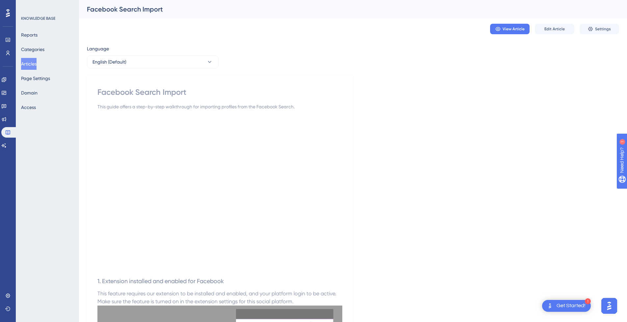
click at [33, 63] on button "Articles" at bounding box center [28, 64] width 15 height 12
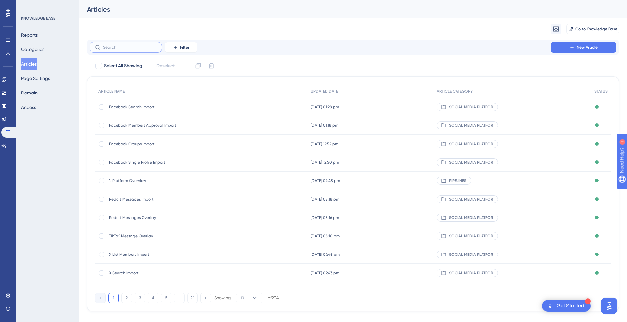
click at [130, 48] on input "text" at bounding box center [129, 47] width 53 height 5
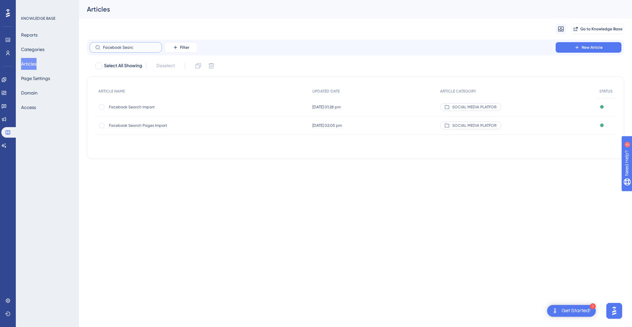
type input "Facebook Searc"
click at [164, 124] on span "Facebook Search Pages Import" at bounding box center [161, 125] width 105 height 5
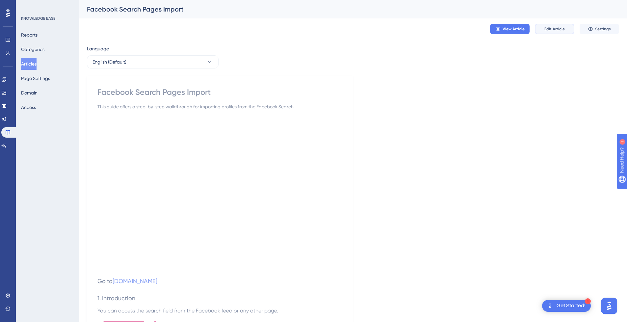
click at [551, 29] on span "Edit Article" at bounding box center [554, 28] width 20 height 5
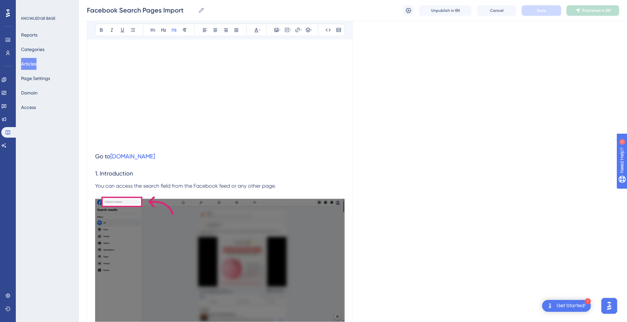
scroll to position [165, 0]
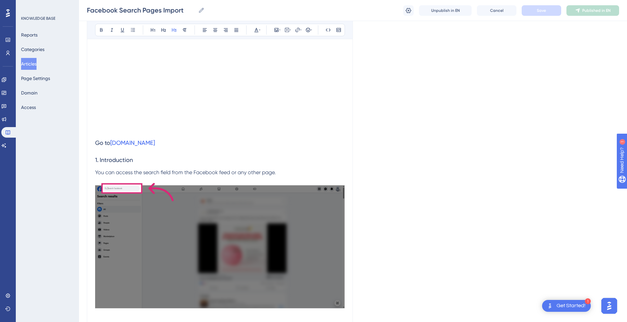
click at [184, 159] on h3 "1. Introduction" at bounding box center [220, 159] width 250 height 17
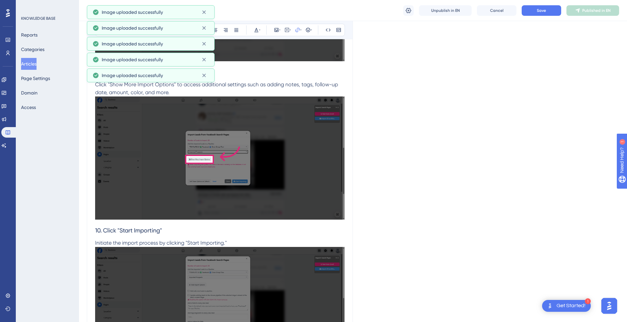
scroll to position [1959, 0]
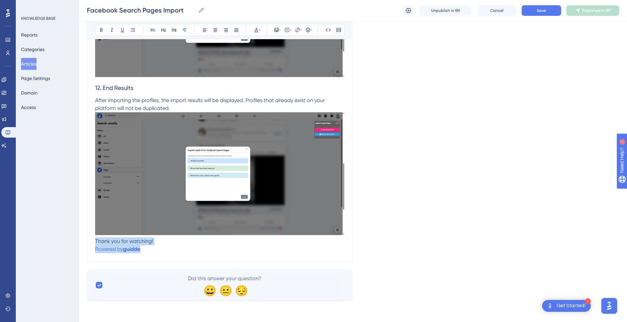
drag, startPoint x: 149, startPoint y: 251, endPoint x: 92, endPoint y: 242, distance: 58.7
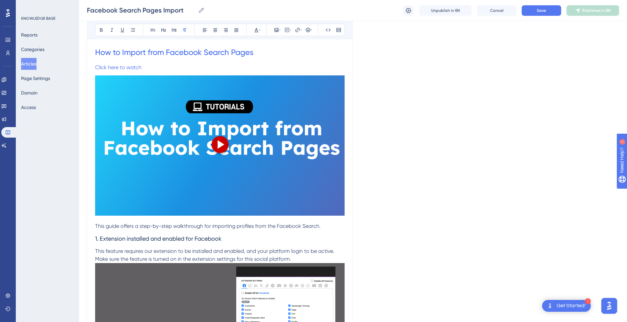
scroll to position [77, 0]
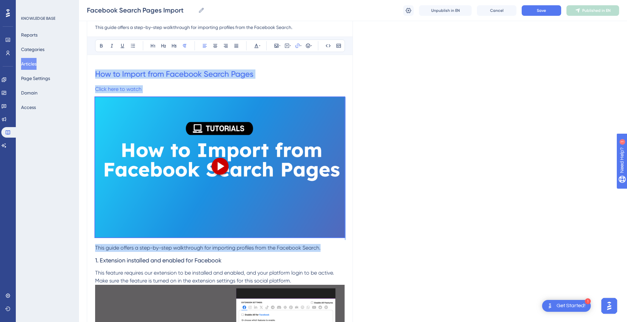
drag, startPoint x: 321, startPoint y: 247, endPoint x: 63, endPoint y: 70, distance: 313.0
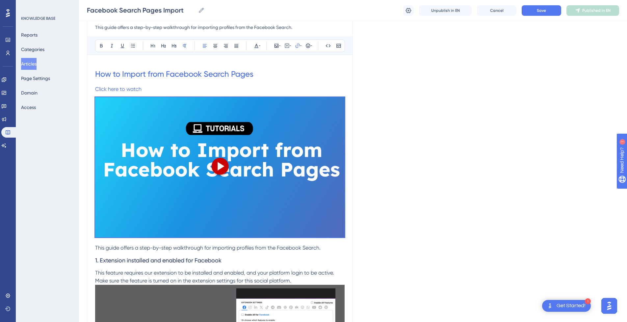
scroll to position [0, 0]
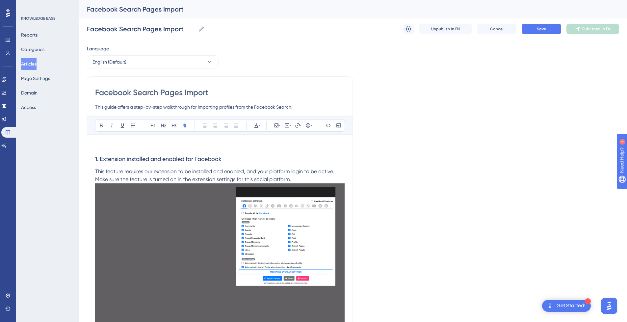
click at [146, 150] on p at bounding box center [220, 147] width 250 height 8
click at [287, 125] on icon at bounding box center [287, 125] width 1 height 2
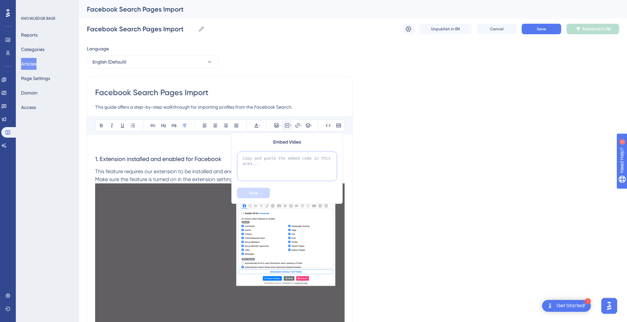
click at [276, 157] on textarea at bounding box center [287, 166] width 100 height 30
paste textarea "<div style="position:relative;padding-bottom:56.25%;"> <iframe style="width:100…"
type textarea "<div style="position:relative;padding-bottom:56.25%;"> <iframe style="width:100…"
click at [255, 194] on span "Save" at bounding box center [253, 192] width 9 height 5
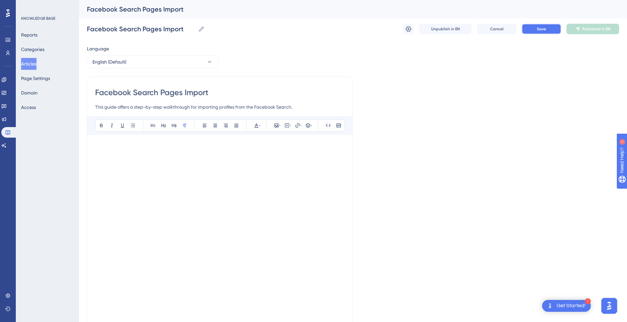
click at [547, 31] on button "Save" at bounding box center [542, 29] width 40 height 11
click at [599, 30] on span "Publish in EN" at bounding box center [596, 28] width 23 height 5
